Goal: Browse casually

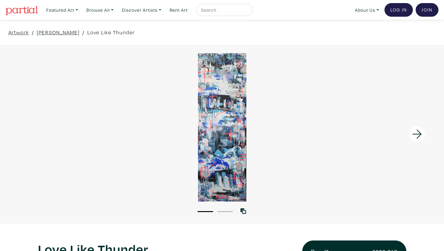
click at [233, 212] on ul "1 2" at bounding box center [216, 211] width 40 height 6
click at [231, 211] on button "2" at bounding box center [225, 211] width 15 height 1
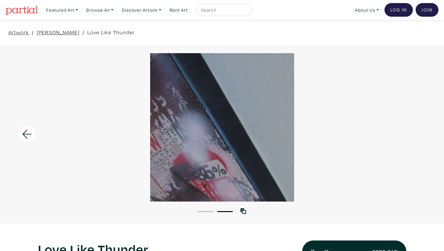
click at [215, 210] on ul "1 2" at bounding box center [216, 211] width 40 height 6
click at [203, 211] on button "1" at bounding box center [205, 211] width 15 height 1
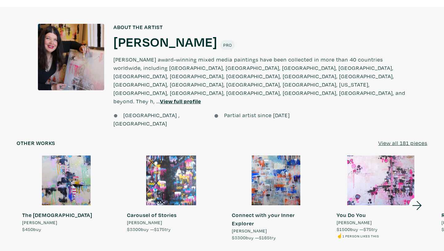
scroll to position [501, 0]
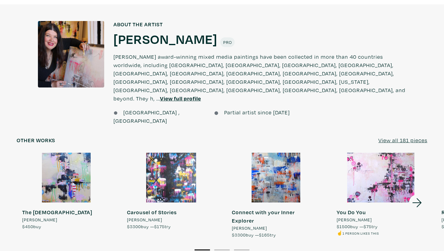
click at [418, 198] on icon at bounding box center [417, 202] width 9 height 9
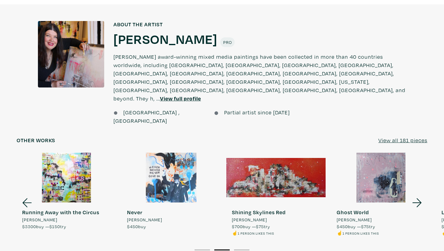
click at [418, 198] on icon at bounding box center [417, 202] width 9 height 9
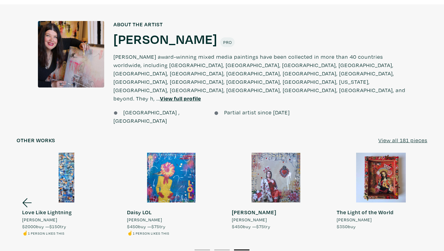
click at [418, 166] on div at bounding box center [380, 177] width 99 height 50
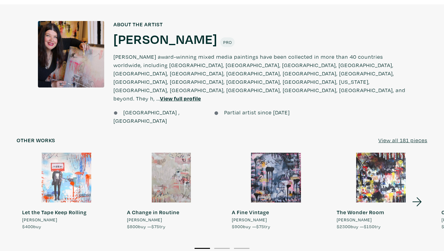
click at [270, 157] on div at bounding box center [276, 177] width 99 height 50
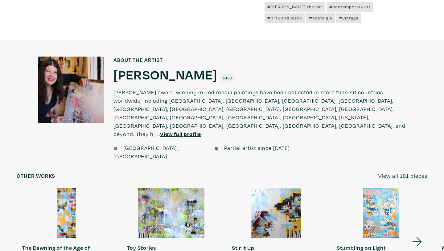
scroll to position [453, 0]
click at [416, 233] on icon at bounding box center [417, 241] width 21 height 17
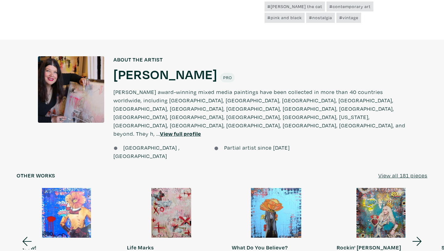
click at [416, 233] on icon at bounding box center [417, 241] width 21 height 17
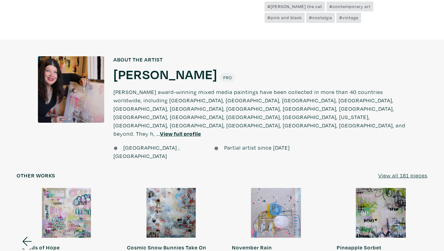
click at [416, 205] on link "Pineapple Sorbet Lorette C Luzajic $800 buy — $75 try ✌️ 2 people like this" at bounding box center [380, 230] width 99 height 84
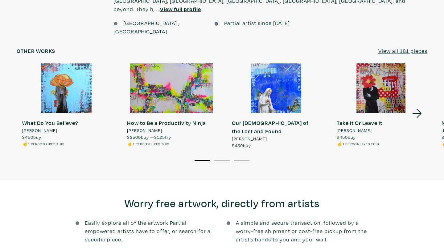
scroll to position [588, 0]
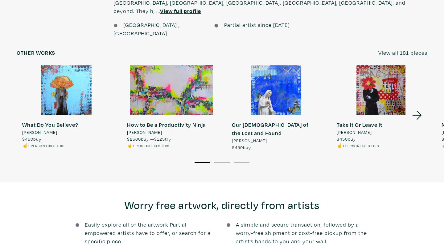
click at [414, 107] on icon at bounding box center [417, 115] width 21 height 17
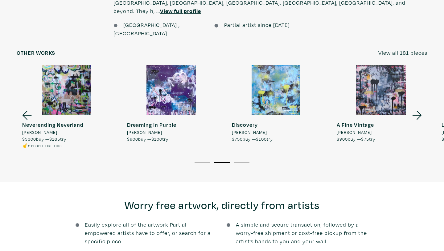
click at [183, 65] on div at bounding box center [171, 90] width 99 height 50
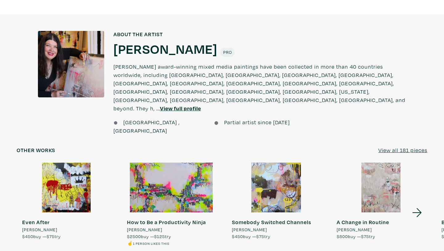
scroll to position [523, 0]
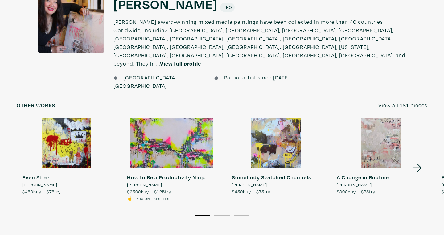
click at [382, 122] on div at bounding box center [380, 143] width 99 height 50
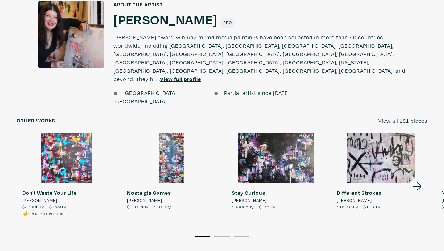
scroll to position [483, 0]
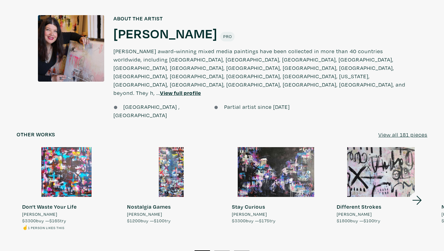
click at [419, 192] on icon at bounding box center [417, 200] width 21 height 17
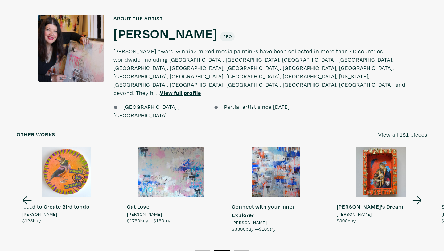
click at [419, 192] on icon at bounding box center [417, 200] width 21 height 17
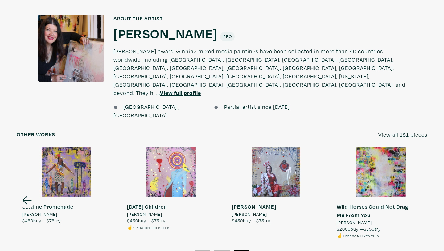
click at [419, 168] on link "Wild Horses Could Not Drag Me From You [PERSON_NAME] C Luzajic $2000 buy — $150…" at bounding box center [380, 193] width 99 height 92
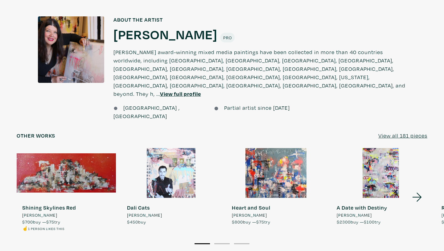
scroll to position [574, 0]
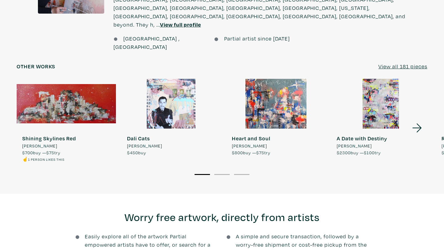
click at [423, 119] on icon at bounding box center [417, 127] width 21 height 17
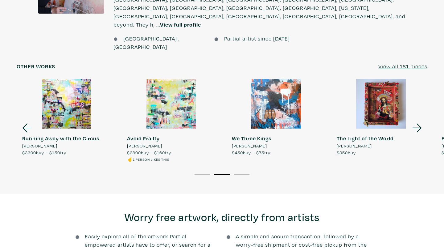
click at [423, 119] on icon at bounding box center [417, 127] width 21 height 17
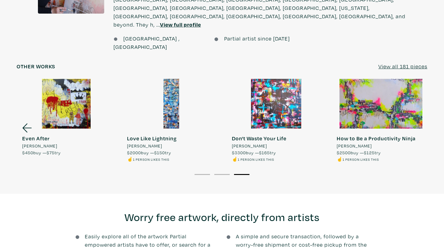
click at [423, 93] on div at bounding box center [380, 104] width 99 height 50
